Goal: Find specific page/section: Find specific page/section

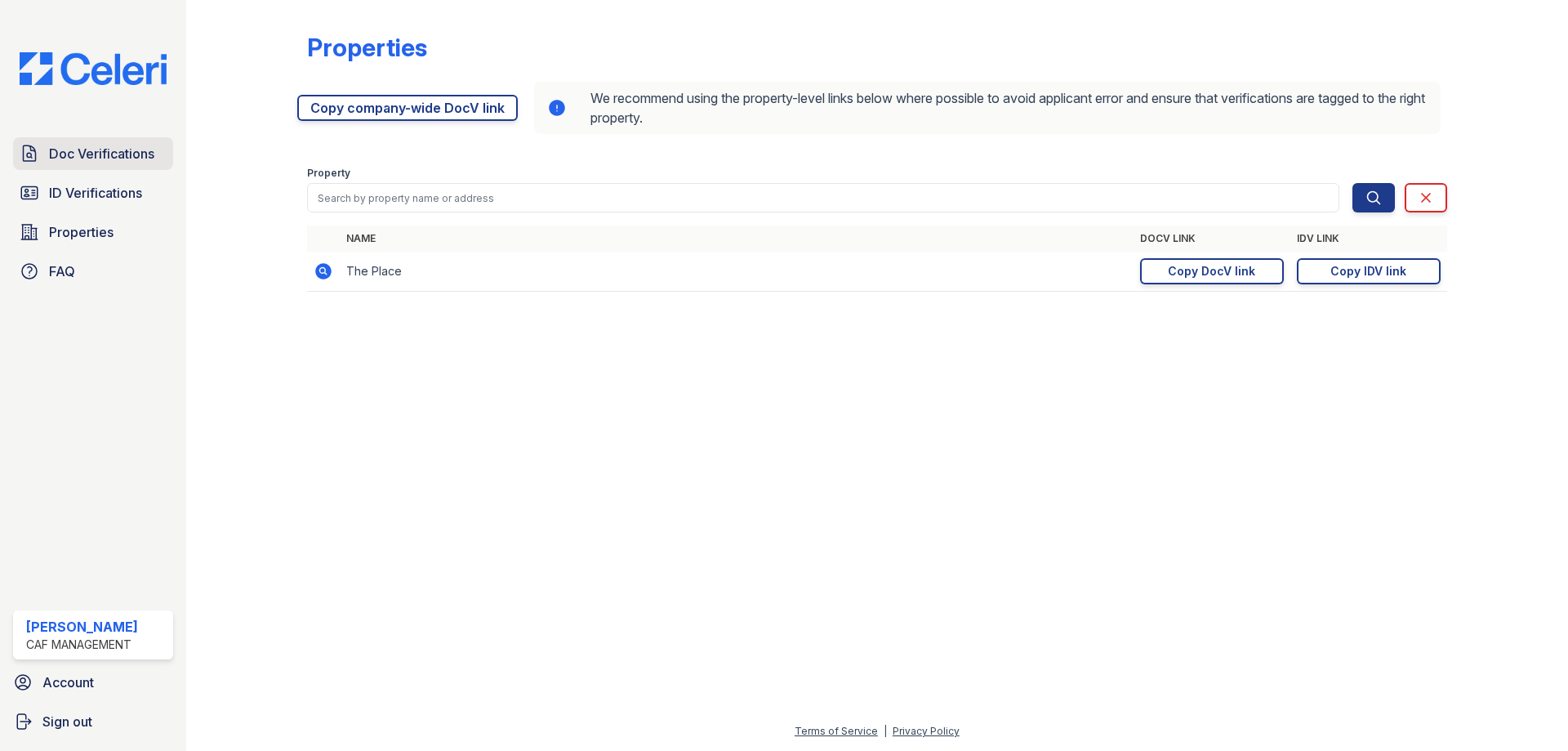
click at [94, 157] on span "Doc Verifications" at bounding box center [101, 154] width 106 height 20
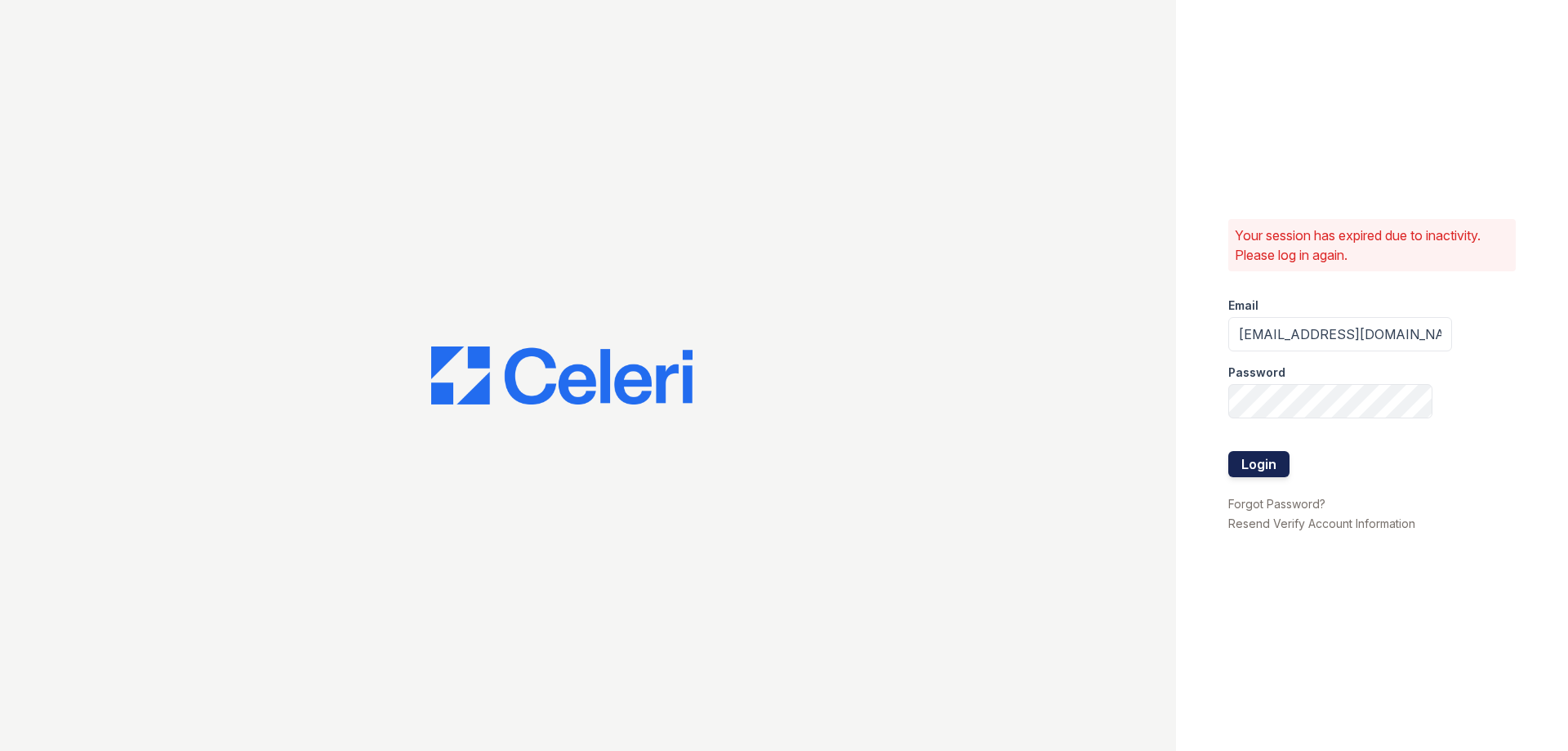
click at [1248, 469] on button "Login" at bounding box center [1258, 464] width 61 height 26
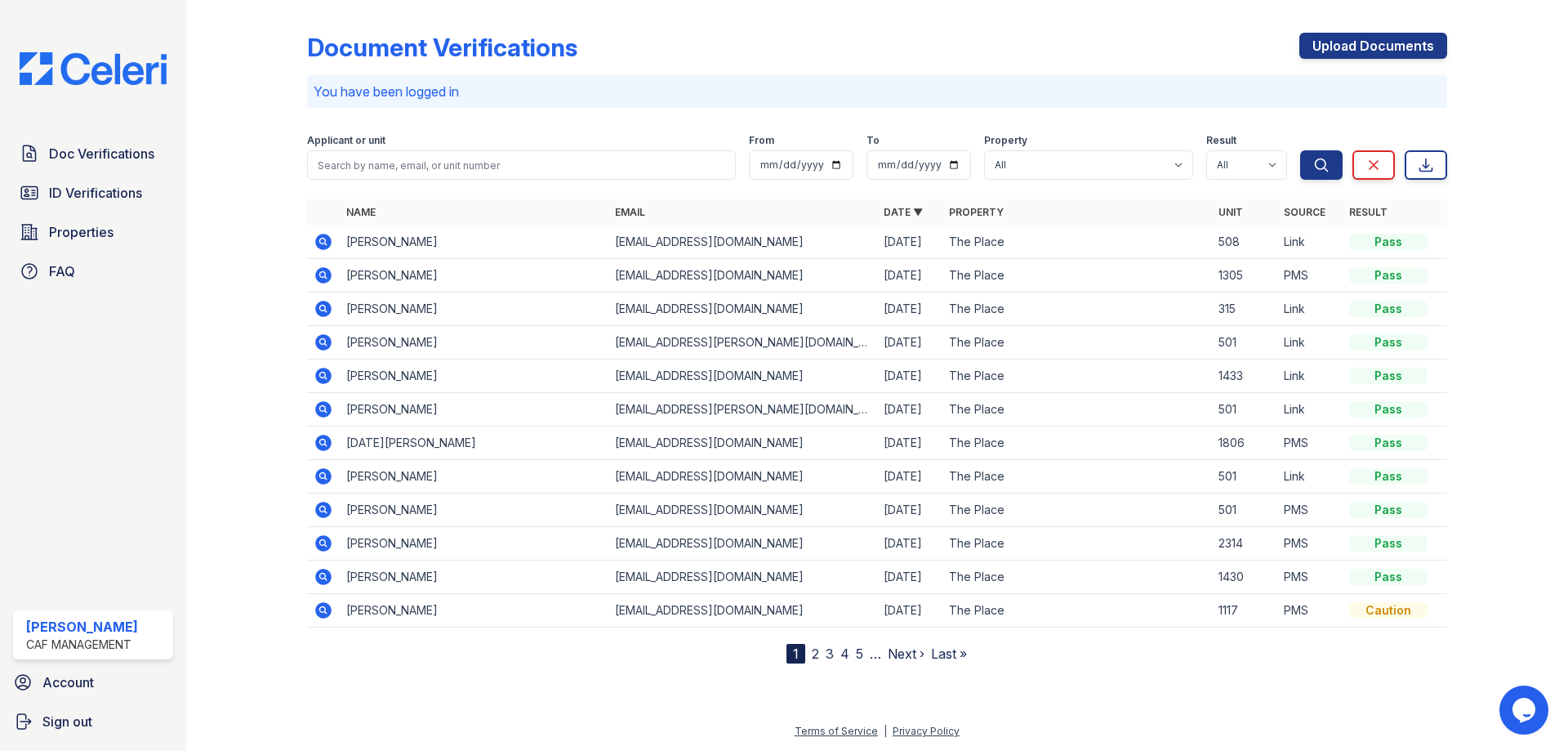
click at [78, 171] on div "Doc Verifications ID Verifications Properties FAQ" at bounding box center [93, 212] width 173 height 150
click at [84, 198] on span "ID Verifications" at bounding box center [95, 192] width 93 height 20
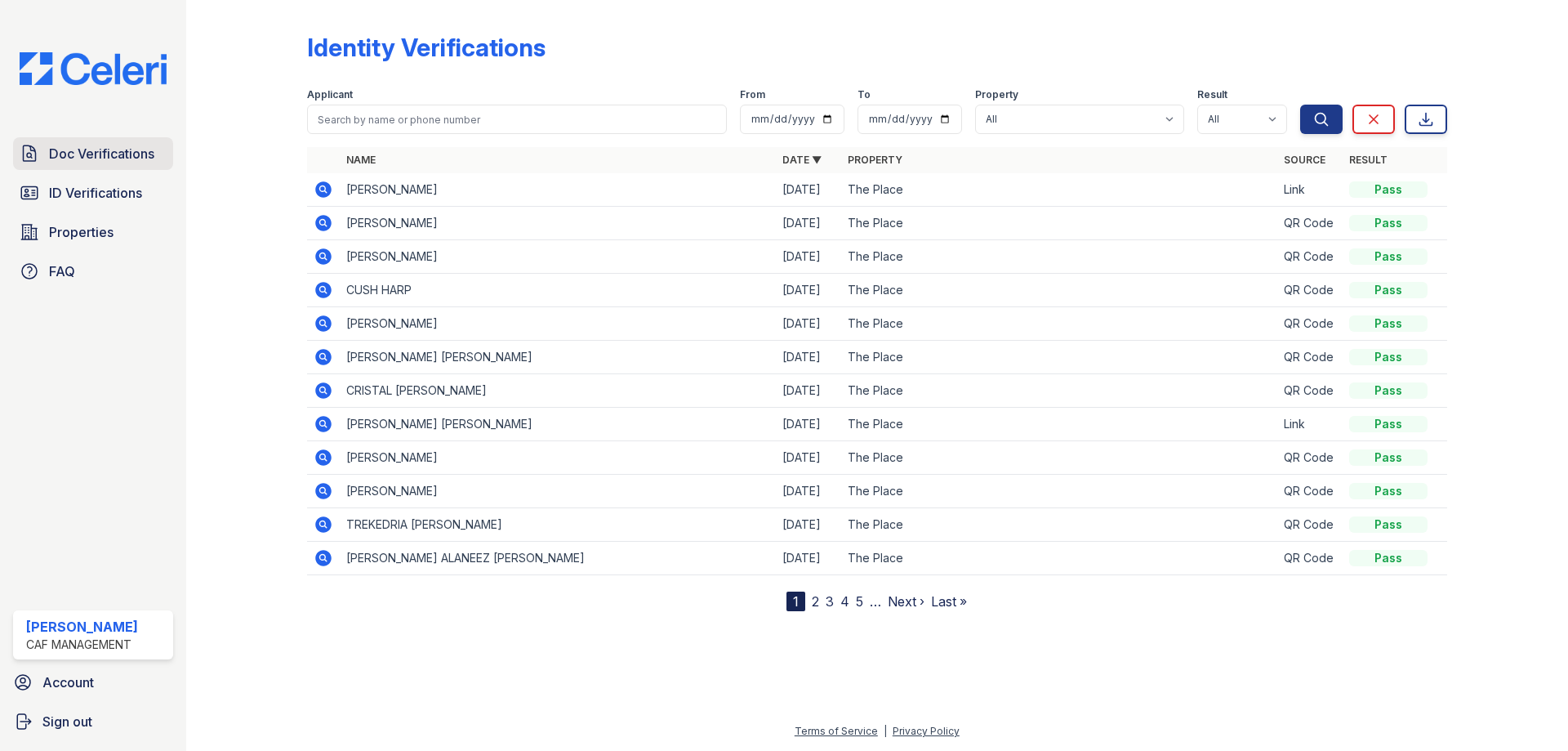
click at [96, 151] on span "Doc Verifications" at bounding box center [101, 154] width 106 height 20
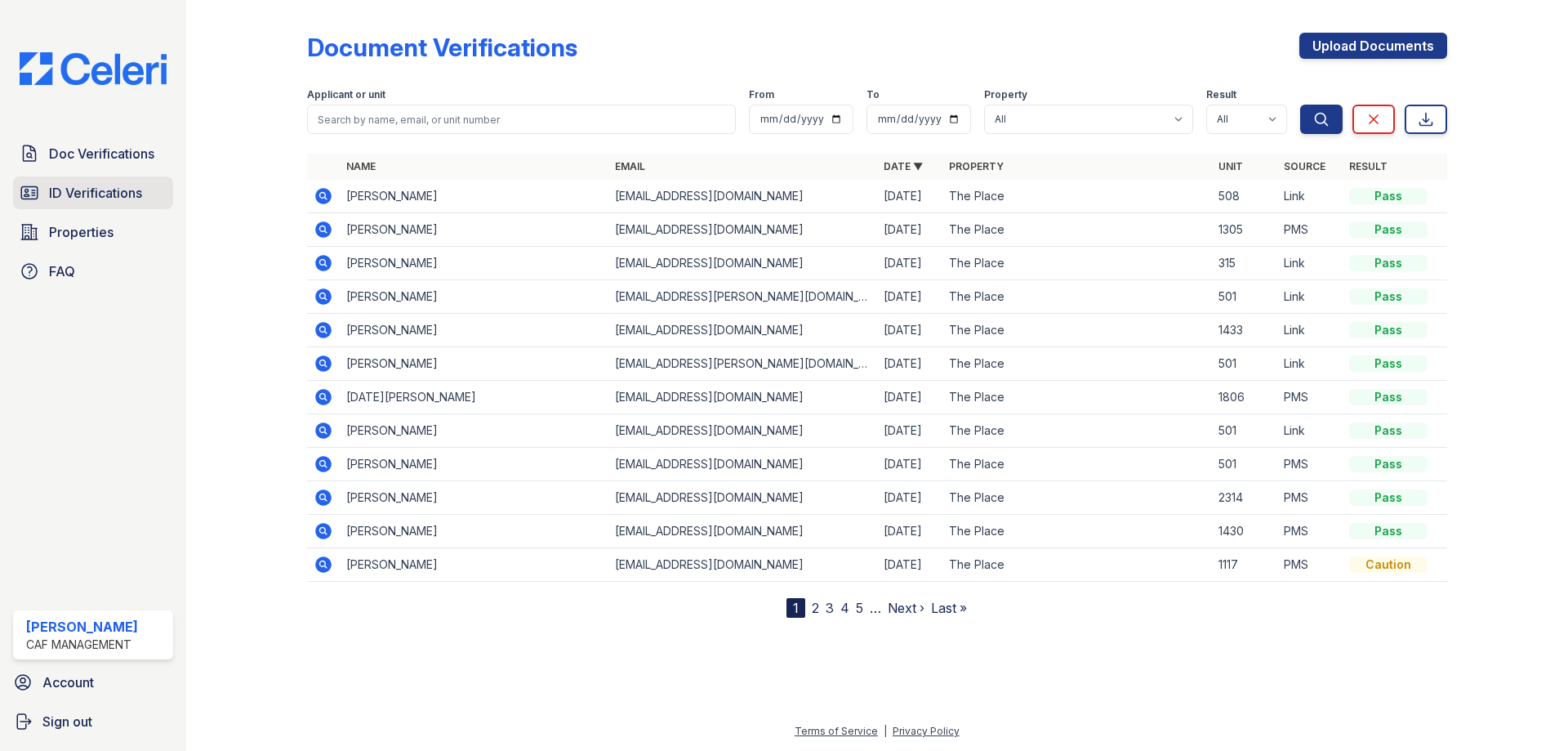
click at [93, 192] on span "ID Verifications" at bounding box center [95, 192] width 93 height 20
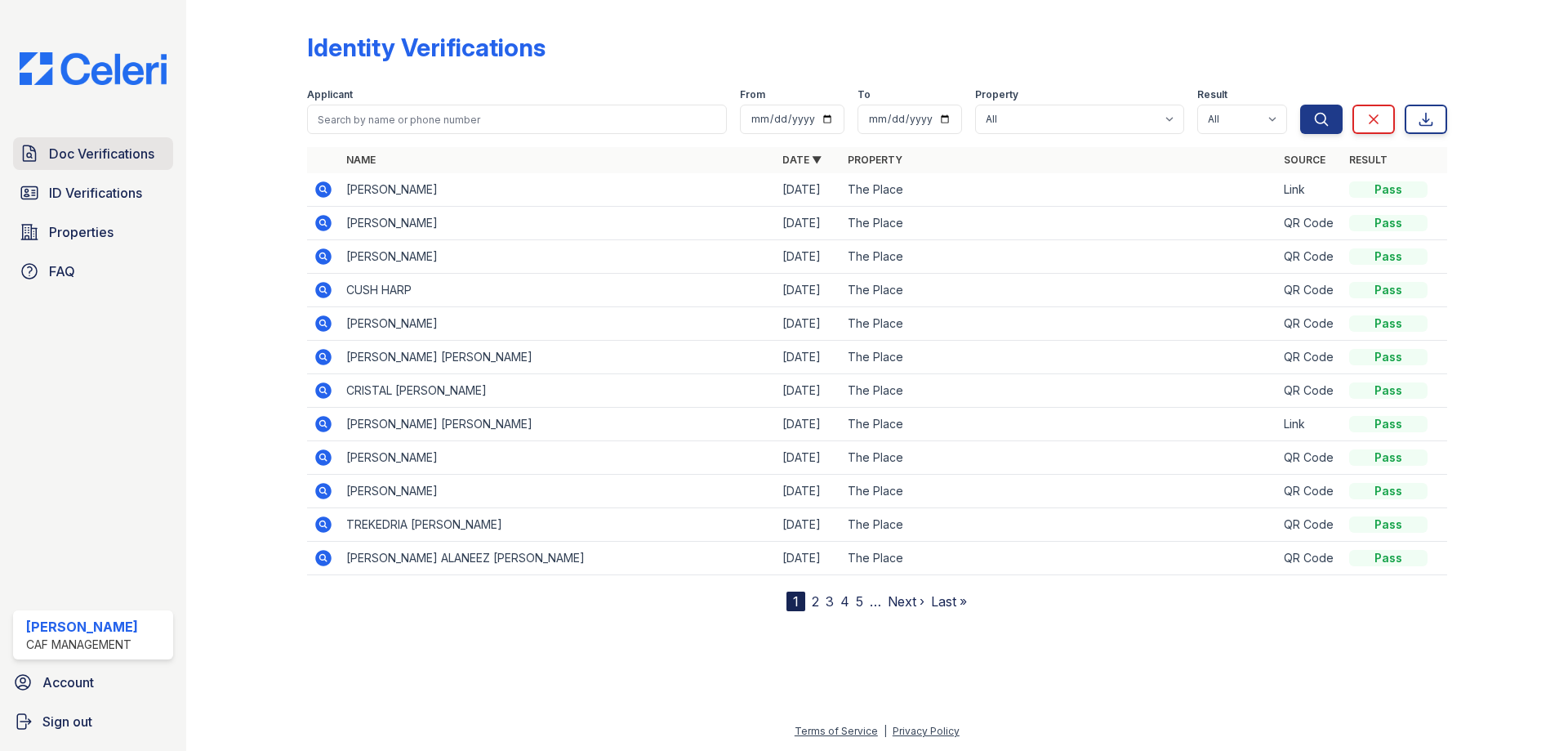
click at [130, 154] on span "Doc Verifications" at bounding box center [101, 154] width 106 height 20
